Goal: Check status: Check status

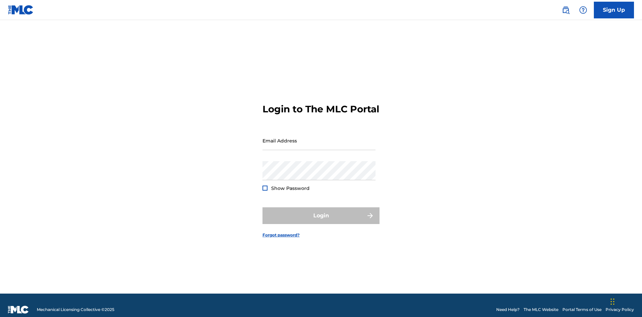
scroll to position [9, 0]
click at [319, 137] on input "Email Address" at bounding box center [319, 140] width 113 height 19
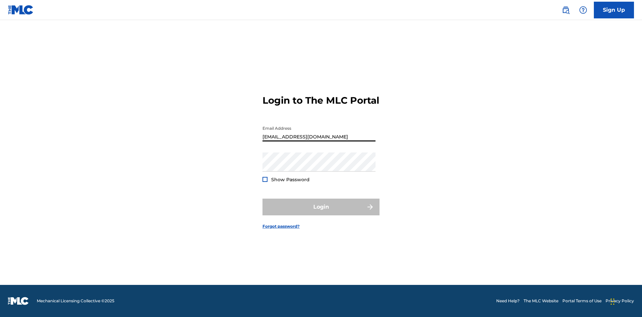
type input "[EMAIL_ADDRESS][DOMAIN_NAME]"
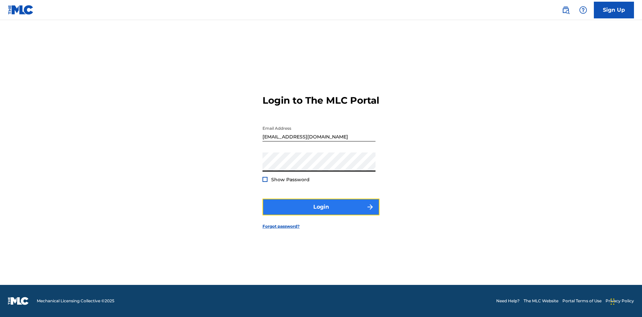
click at [321, 213] on button "Login" at bounding box center [321, 207] width 117 height 17
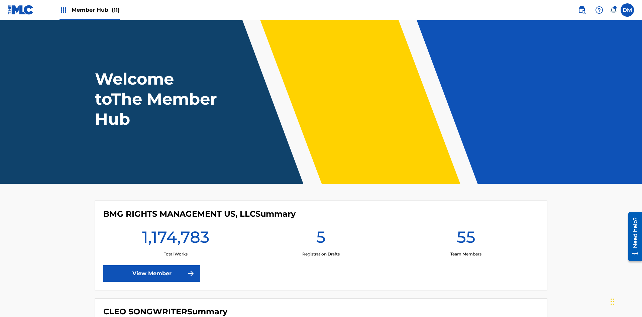
click at [95, 10] on span "Member Hub (11)" at bounding box center [96, 10] width 48 height 8
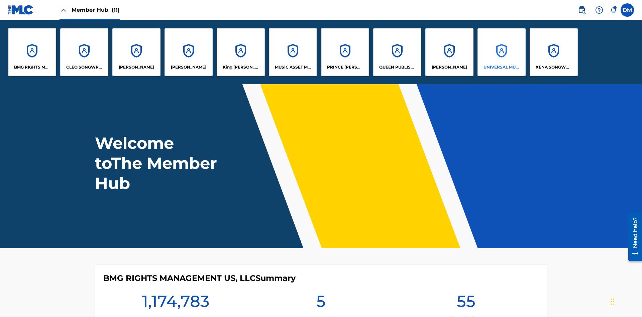
click at [501, 67] on p "UNIVERSAL MUSIC PUB GROUP" at bounding box center [502, 67] width 36 height 6
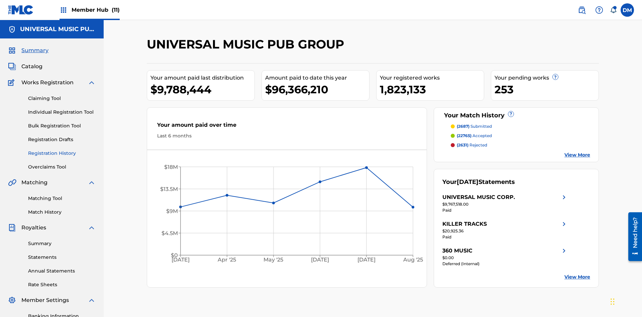
click at [62, 150] on link "Registration History" at bounding box center [62, 153] width 68 height 7
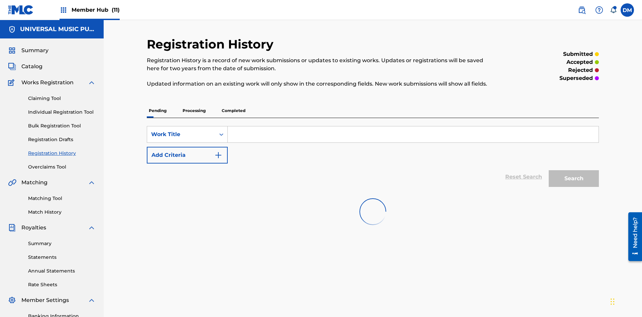
click at [233, 104] on p "Completed" at bounding box center [234, 111] width 28 height 14
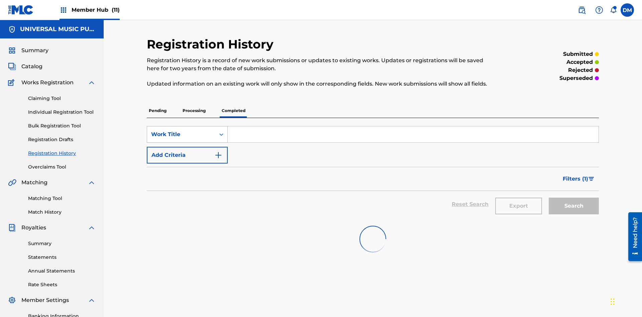
click at [181, 130] on div "Work Title" at bounding box center [181, 134] width 60 height 8
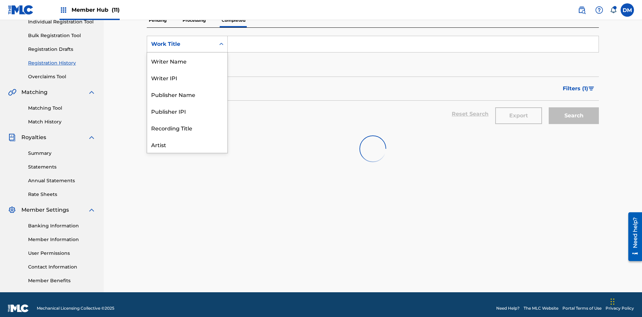
scroll to position [33, 0]
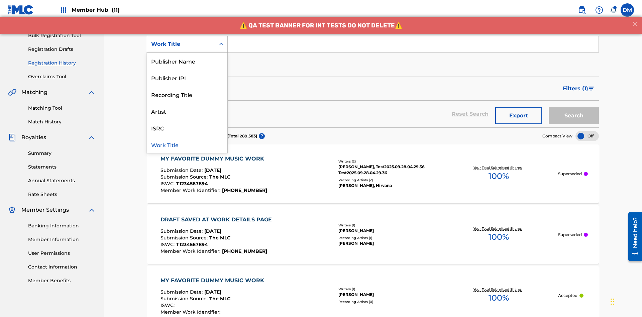
click at [187, 144] on div "Work Title" at bounding box center [187, 144] width 80 height 17
click at [187, 57] on button "Add Criteria" at bounding box center [187, 65] width 81 height 17
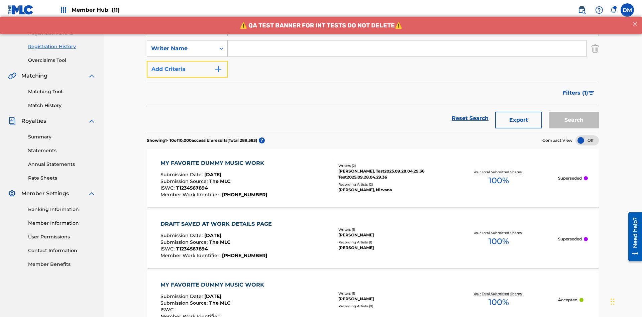
scroll to position [111, 0]
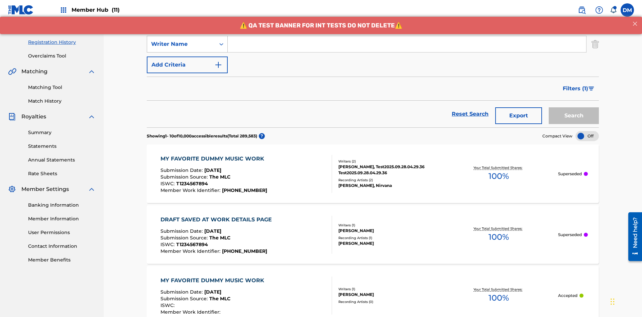
click at [181, 44] on div "Writer Name" at bounding box center [181, 44] width 60 height 8
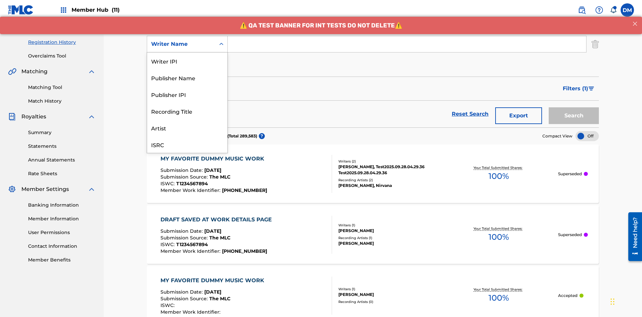
scroll to position [17, 0]
click at [187, 94] on div "Recording Title" at bounding box center [187, 94] width 80 height 17
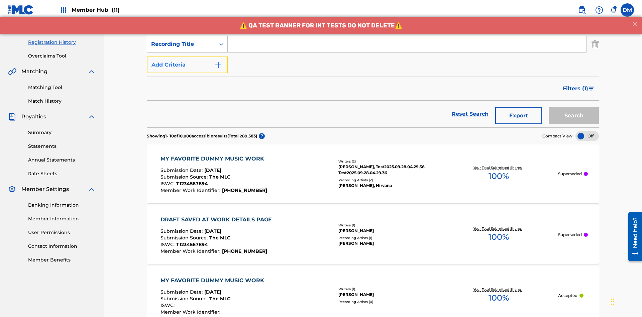
click at [187, 57] on button "Add Criteria" at bounding box center [187, 65] width 81 height 17
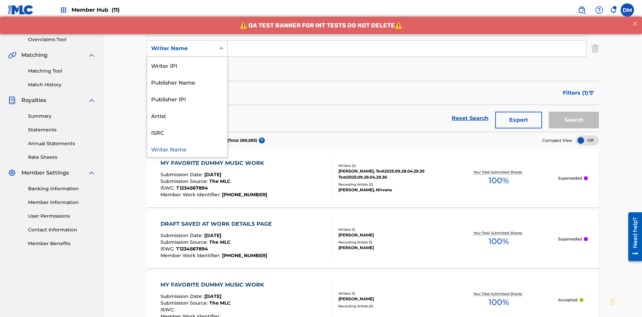
scroll to position [132, 0]
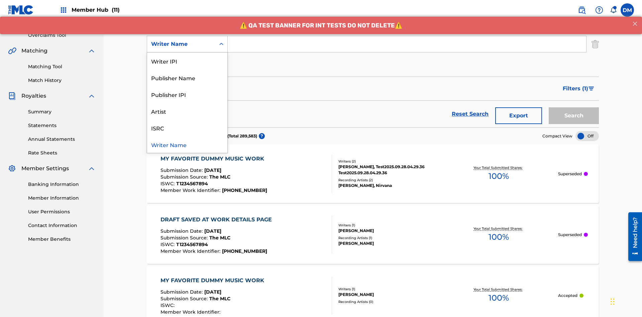
click at [187, 128] on div "ISRC" at bounding box center [187, 127] width 80 height 17
click at [187, 57] on button "Add Criteria" at bounding box center [187, 65] width 81 height 17
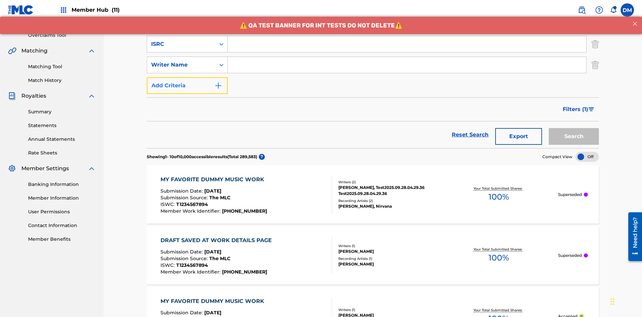
scroll to position [152, 0]
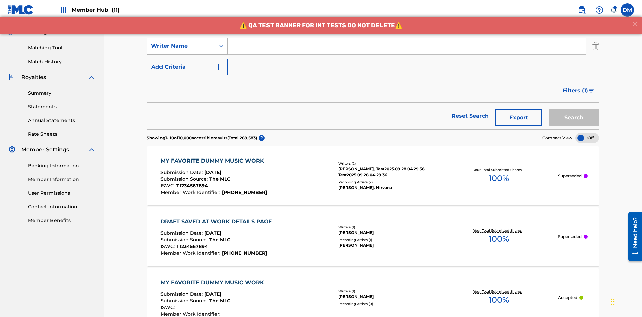
click at [181, 44] on div "Writer Name" at bounding box center [181, 46] width 60 height 8
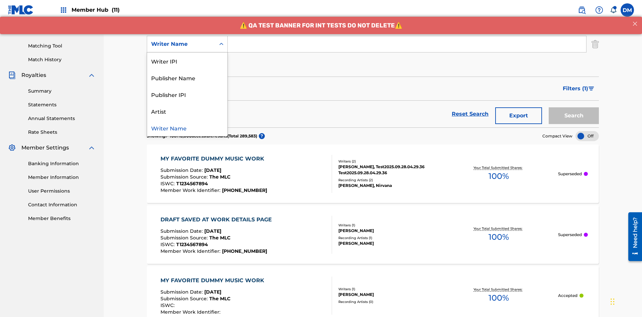
click at [187, 128] on div "Writer Name" at bounding box center [187, 127] width 80 height 17
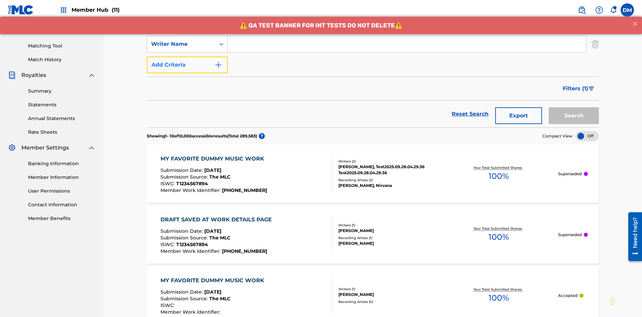
click at [187, 57] on button "Add Criteria" at bounding box center [187, 65] width 81 height 17
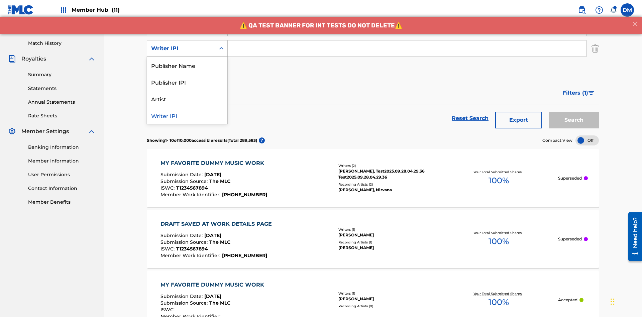
scroll to position [173, 0]
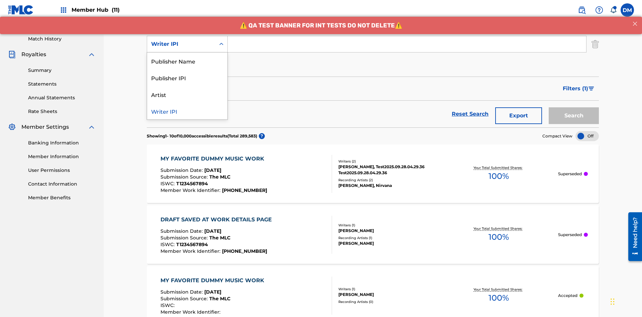
click at [187, 61] on div "Publisher Name" at bounding box center [187, 61] width 80 height 17
click at [187, 57] on button "Add Criteria" at bounding box center [187, 65] width 81 height 17
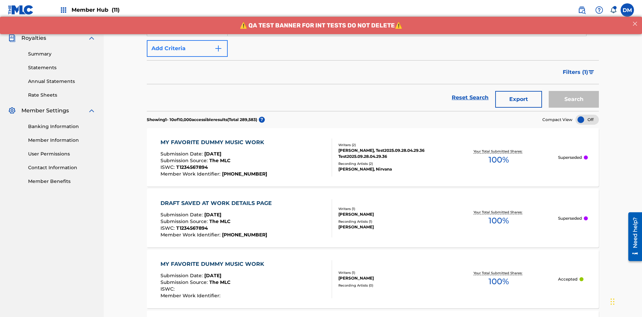
scroll to position [194, 0]
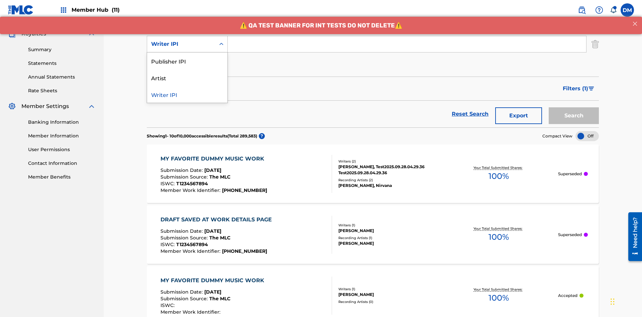
click at [187, 61] on div "Publisher IPI" at bounding box center [187, 61] width 80 height 17
click at [187, 57] on button "Add Criteria" at bounding box center [187, 65] width 81 height 17
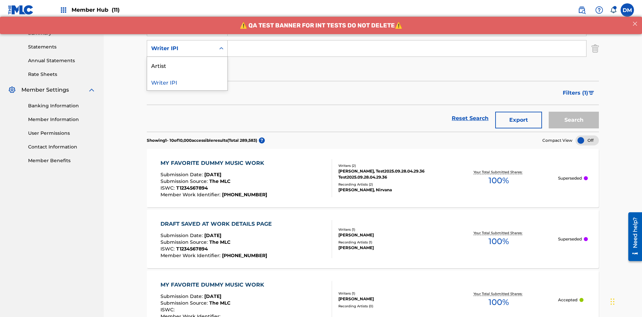
scroll to position [215, 0]
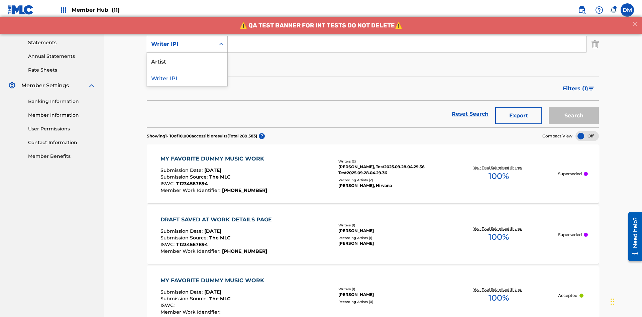
click at [187, 61] on div "Artist" at bounding box center [187, 61] width 80 height 17
click at [187, 57] on button "Add Criteria" at bounding box center [187, 65] width 81 height 17
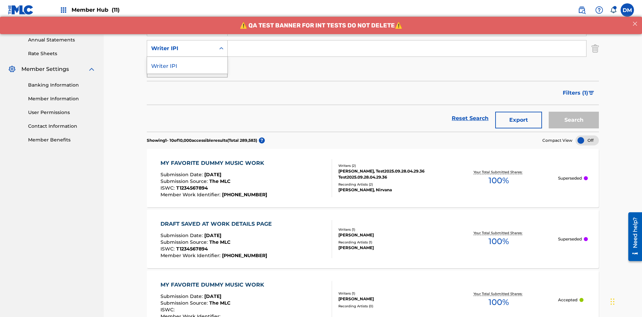
scroll to position [235, 0]
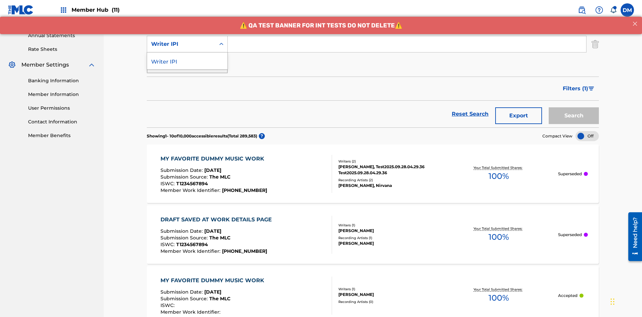
click at [187, 61] on div "Writer IPI" at bounding box center [187, 61] width 80 height 17
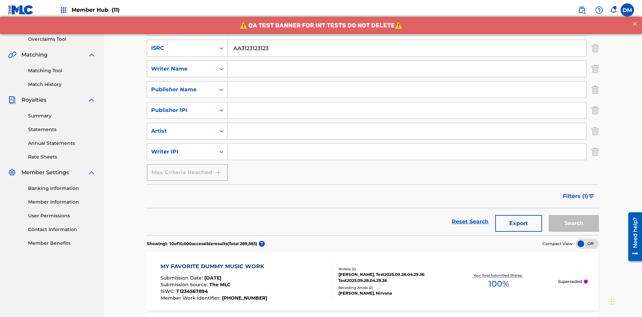
type input "AA3123123123"
click at [413, 15] on input "Search Form" at bounding box center [413, 7] width 371 height 16
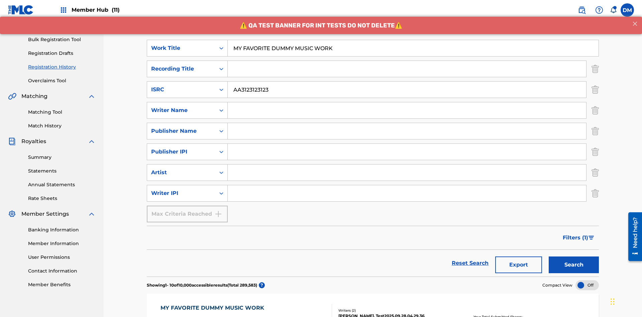
type input "MY FAVORITE DUMMY MUSIC WORK"
click at [407, 102] on input "Search Form" at bounding box center [407, 110] width 358 height 16
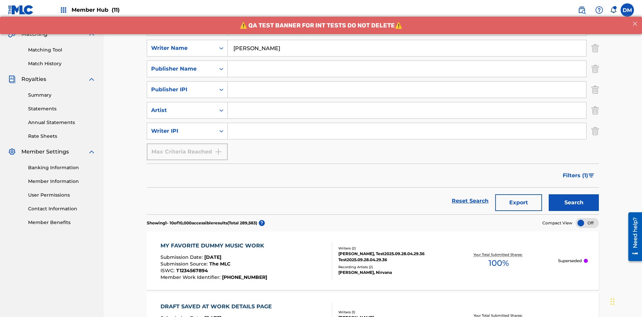
type input "BERKOWITZ"
click at [407, 123] on input "Search Form" at bounding box center [407, 131] width 358 height 16
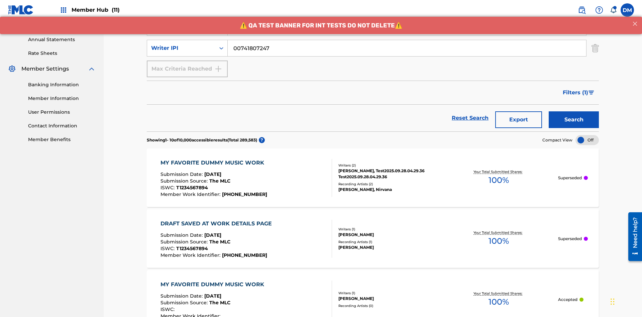
type input "00741807247"
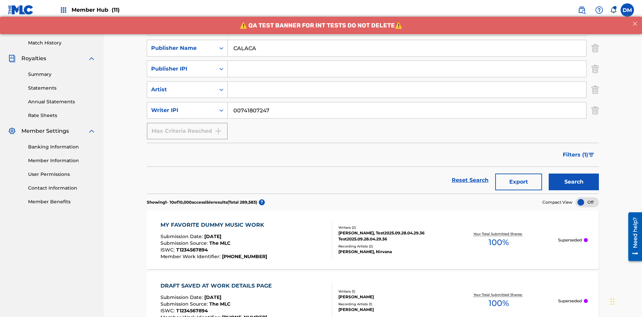
type input "CALACA"
click at [407, 61] on input "Search Form" at bounding box center [407, 69] width 358 height 16
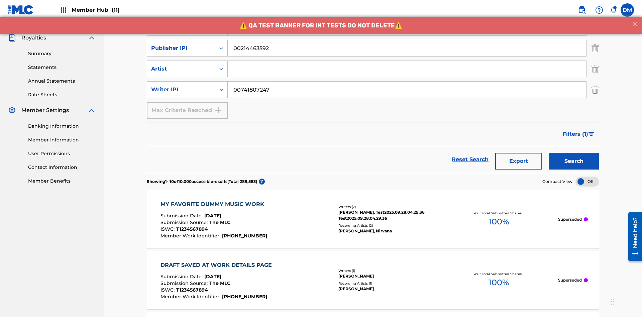
type input "00214463592"
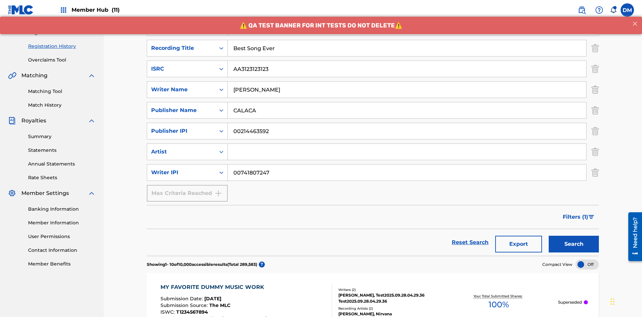
type input "Best Song Ever"
click at [407, 144] on input "Search Form" at bounding box center [407, 152] width 358 height 16
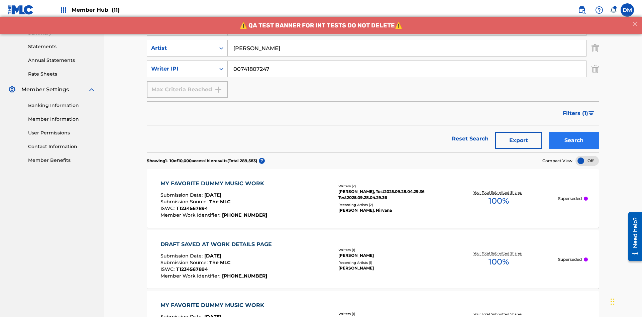
type input "Joe Lewis"
click at [574, 132] on button "Search" at bounding box center [574, 140] width 50 height 17
